Goal: Task Accomplishment & Management: Complete application form

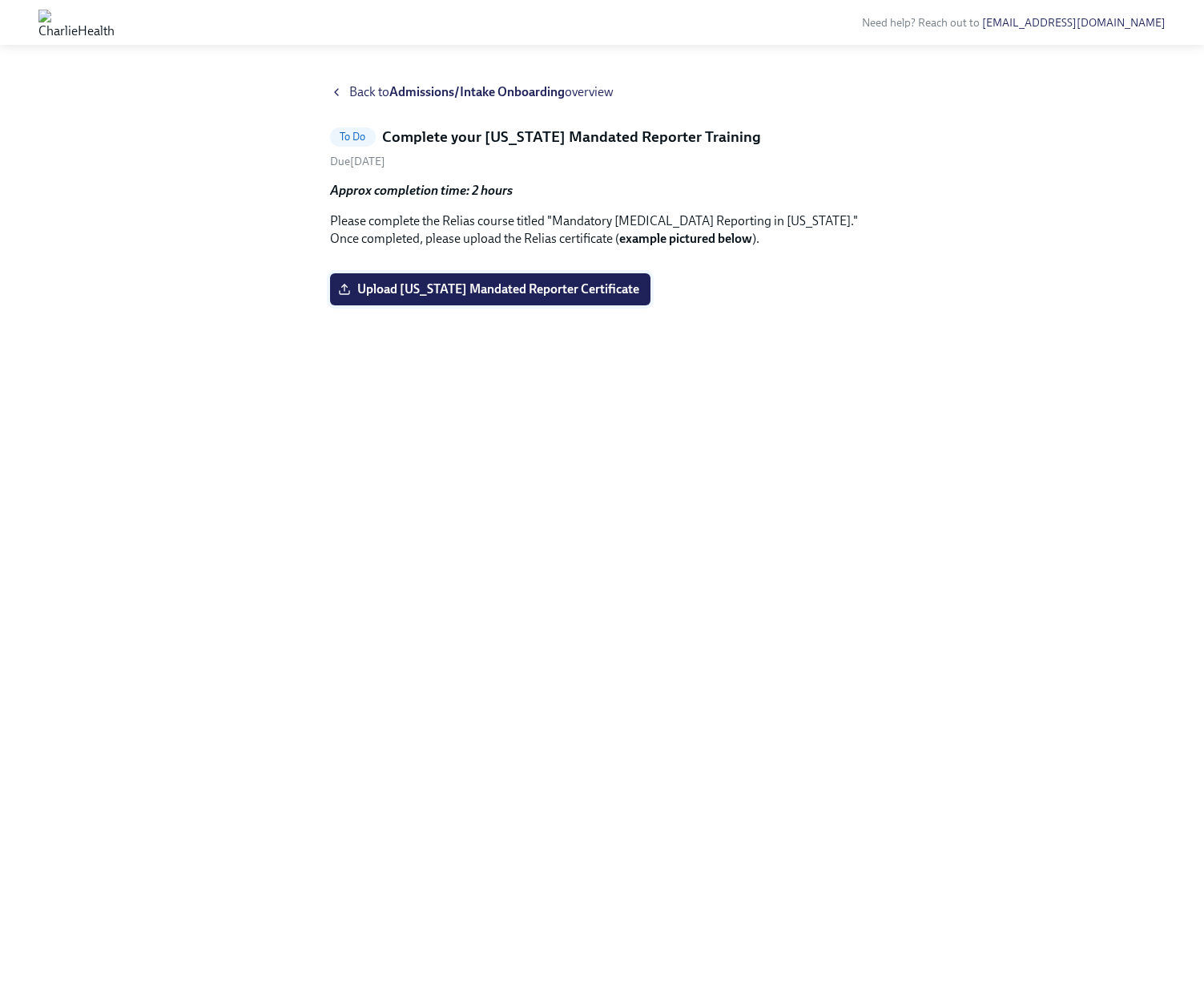
click at [591, 298] on span "Upload [US_STATE] Mandated Reporter Certificate" at bounding box center [490, 289] width 298 height 16
click at [0, 0] on input "Upload [US_STATE] Mandated Reporter Certificate" at bounding box center [0, 0] width 0 height 0
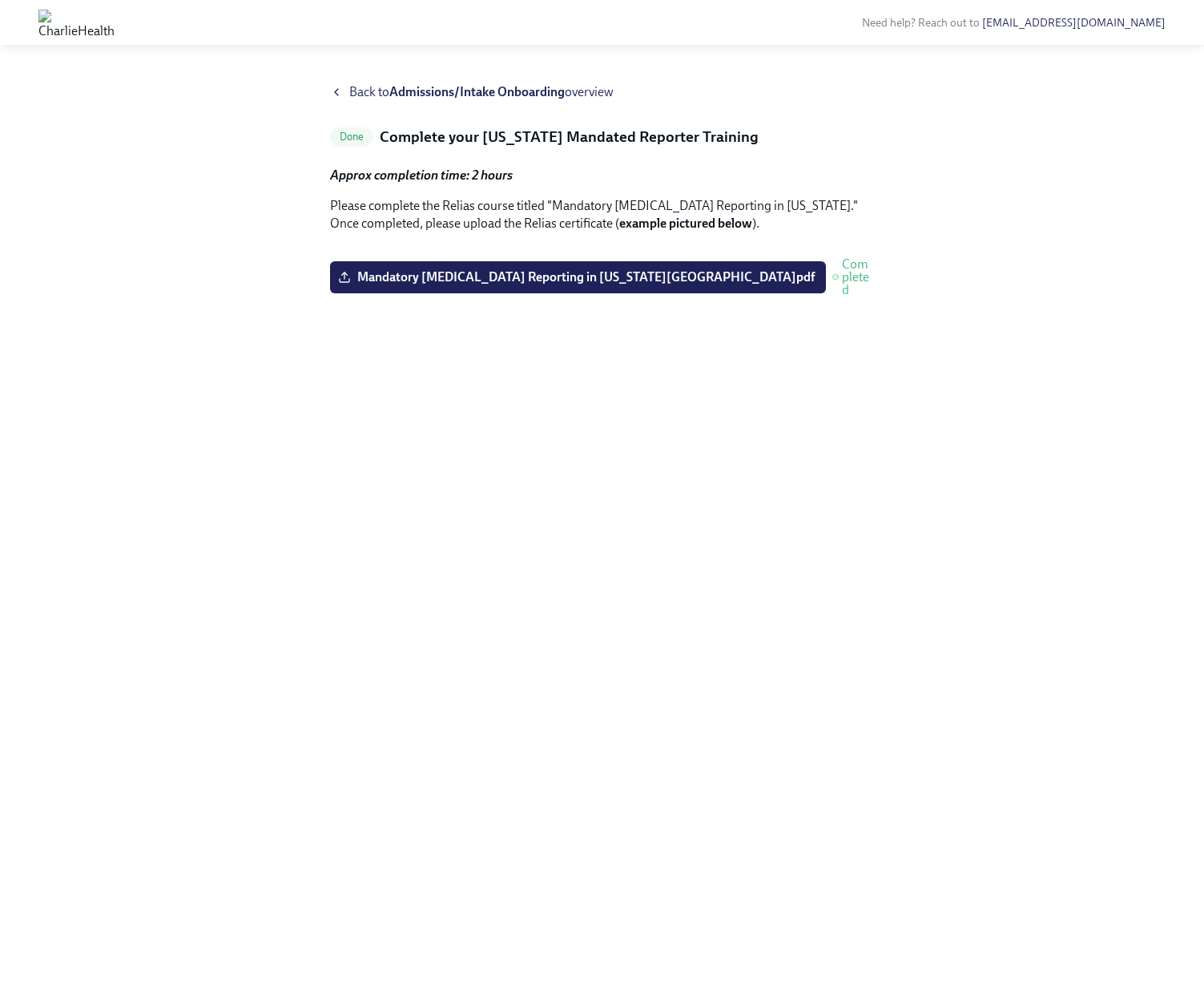
click at [464, 93] on strong "Admissions/Intake Onboarding" at bounding box center [477, 91] width 176 height 15
